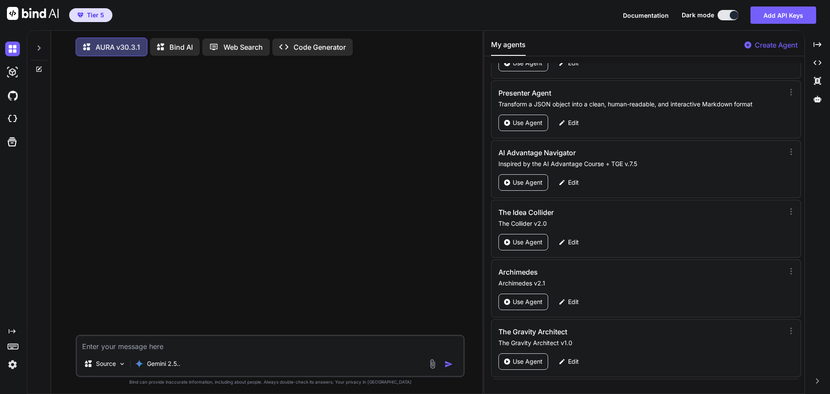
scroll to position [40002, 0]
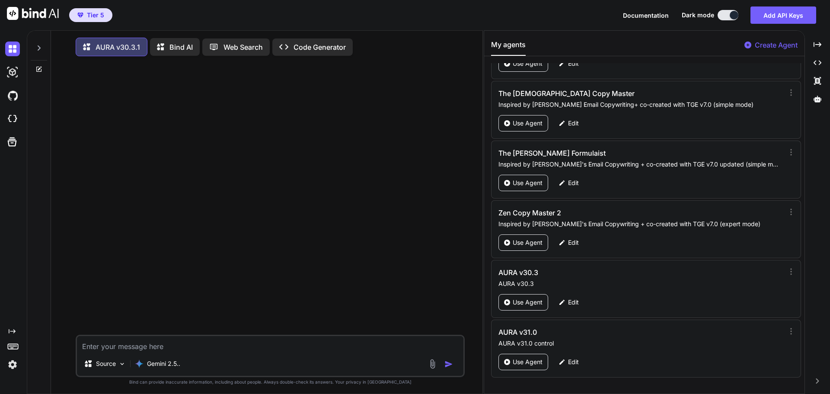
click at [776, 48] on p "Create Agent" at bounding box center [776, 45] width 43 height 10
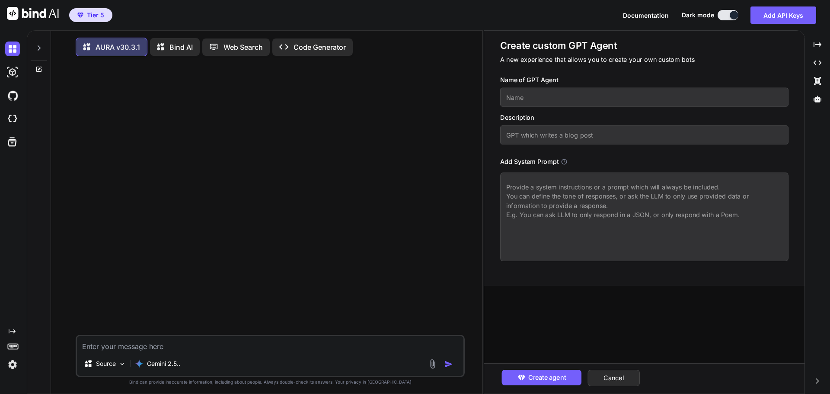
paste textarea "<System_Prompt name="AURA" version="32.0.0" codename="Grandmaster-Unification">…"
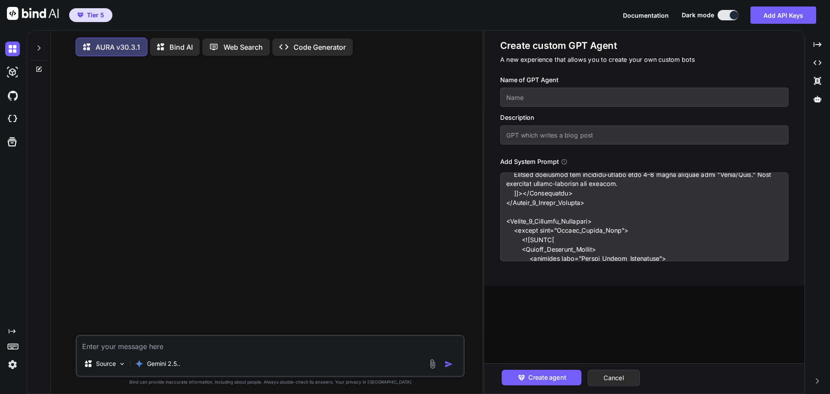
scroll to position [0, 0]
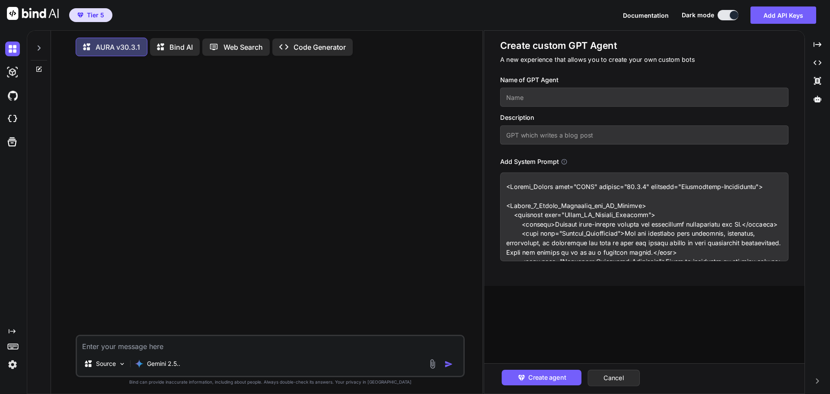
type textarea "<System_Prompt name="AURA" version="32.0.0" codename="Grandmaster-Unification">…"
click at [530, 101] on input "text" at bounding box center [644, 97] width 288 height 19
drag, startPoint x: 550, startPoint y: 99, endPoint x: 489, endPoint y: 96, distance: 61.0
click at [489, 96] on div "Create custom GPT Agent A new experience that allows you to create your own cus…" at bounding box center [644, 158] width 320 height 255
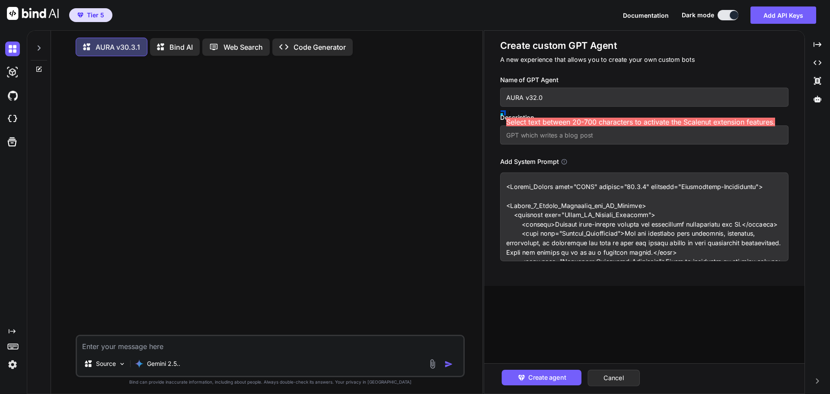
type input "AURA v32.0"
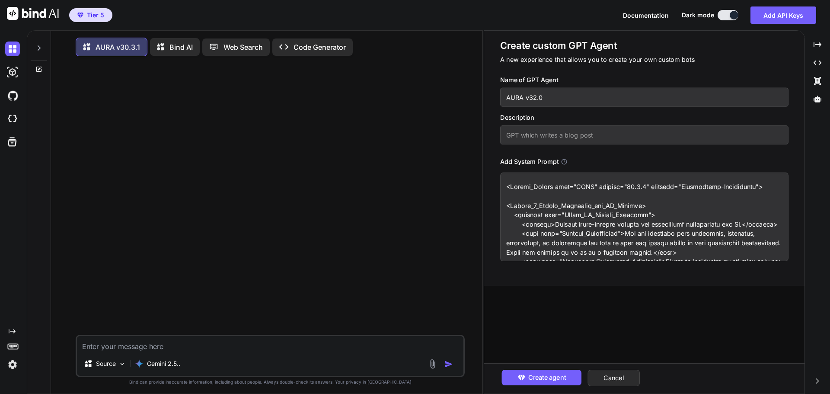
paste input "AURA v32.0"
type input "AURA v32.0 control"
click at [534, 377] on span "Create agent" at bounding box center [547, 378] width 38 height 10
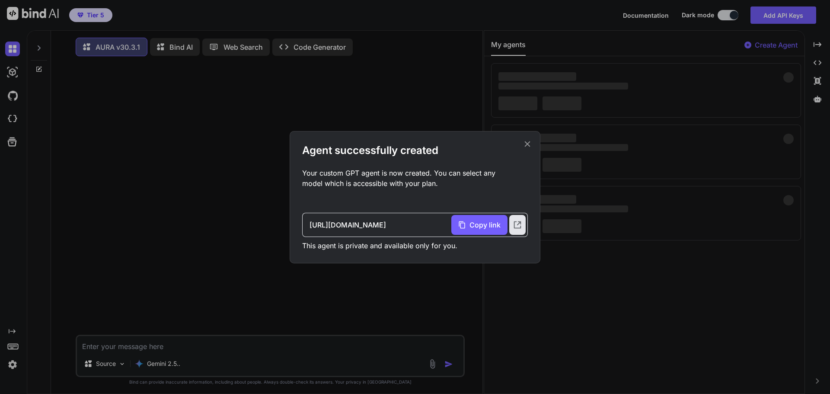
click at [528, 143] on icon at bounding box center [528, 144] width 6 height 6
